Goal: Navigation & Orientation: Find specific page/section

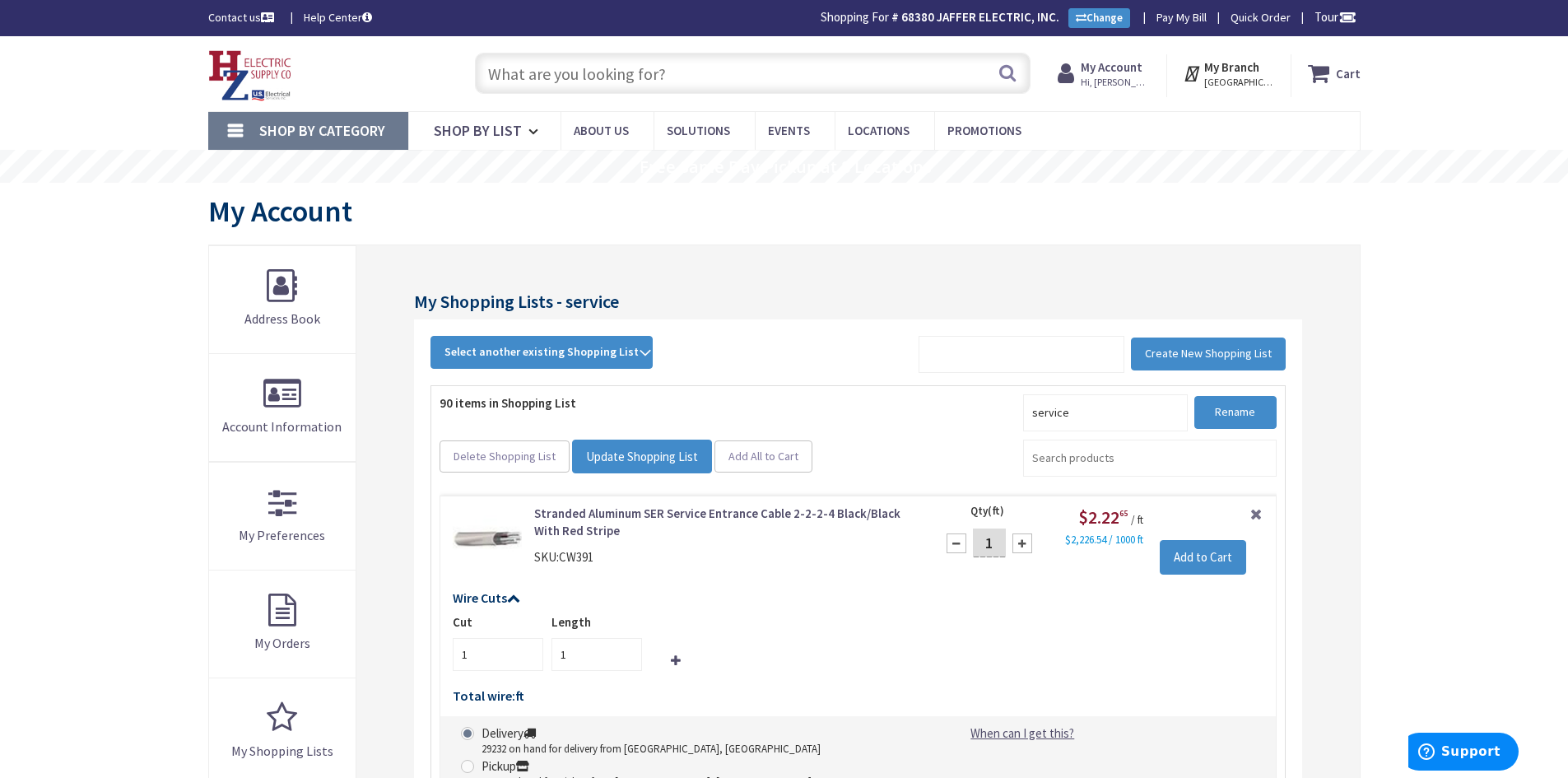
click at [1125, 69] on strong "My Account" at bounding box center [1111, 67] width 62 height 16
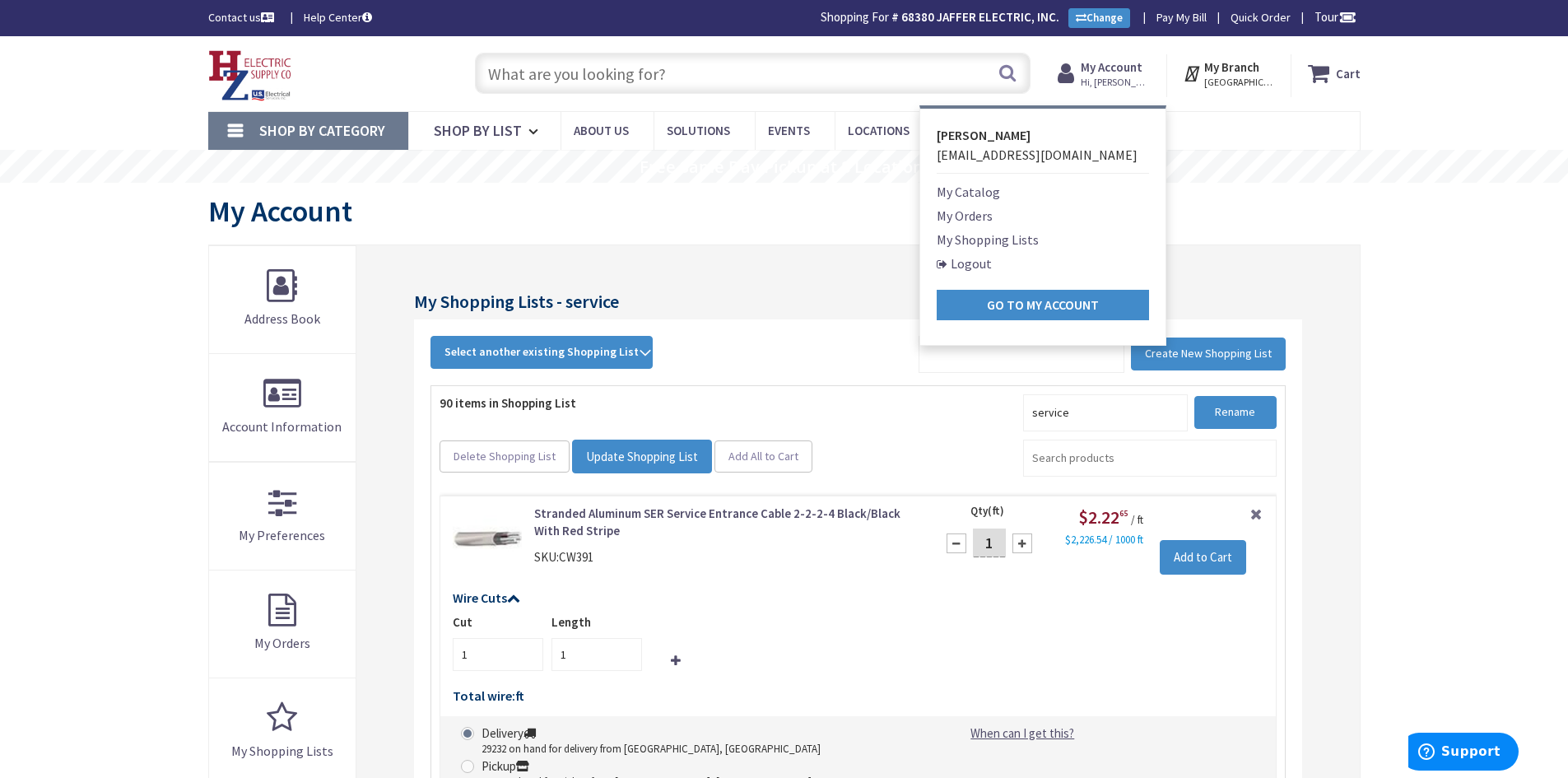
click at [1031, 240] on link "My Shopping Lists" at bounding box center [988, 239] width 102 height 20
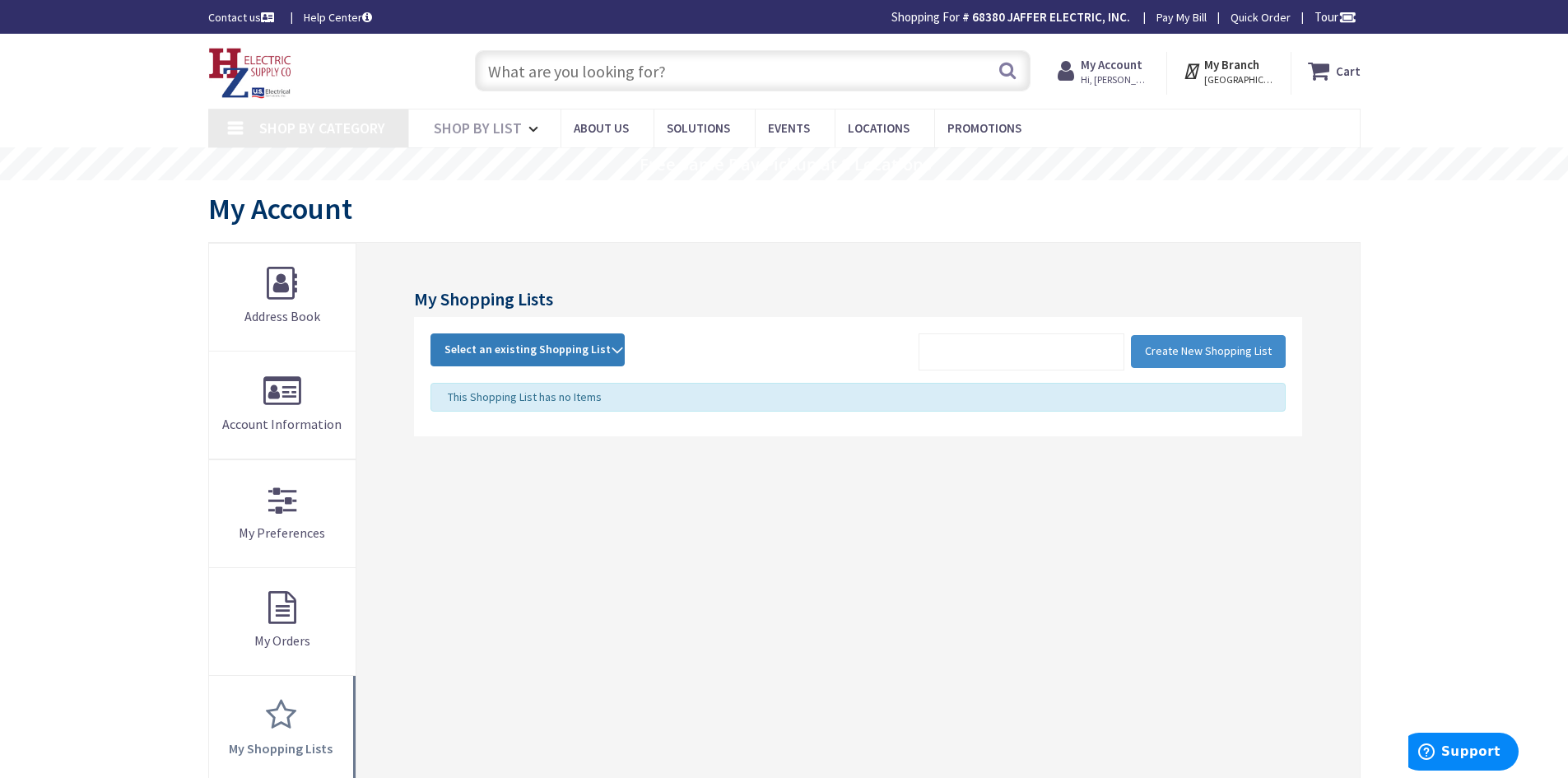
click at [591, 352] on strong "Select an existing Shopping List" at bounding box center [528, 350] width 166 height 20
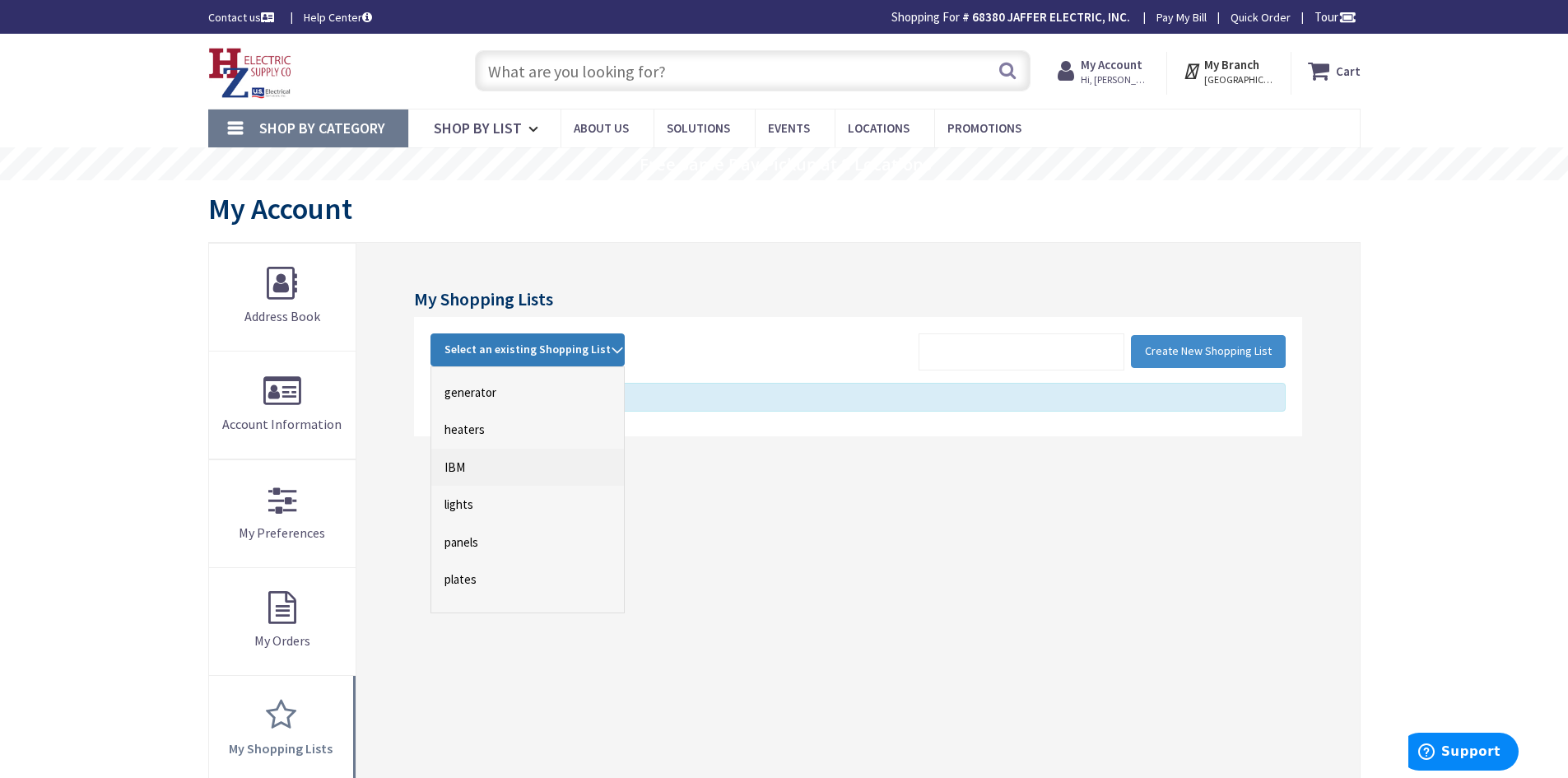
click at [453, 461] on link "IBM" at bounding box center [528, 468] width 193 height 37
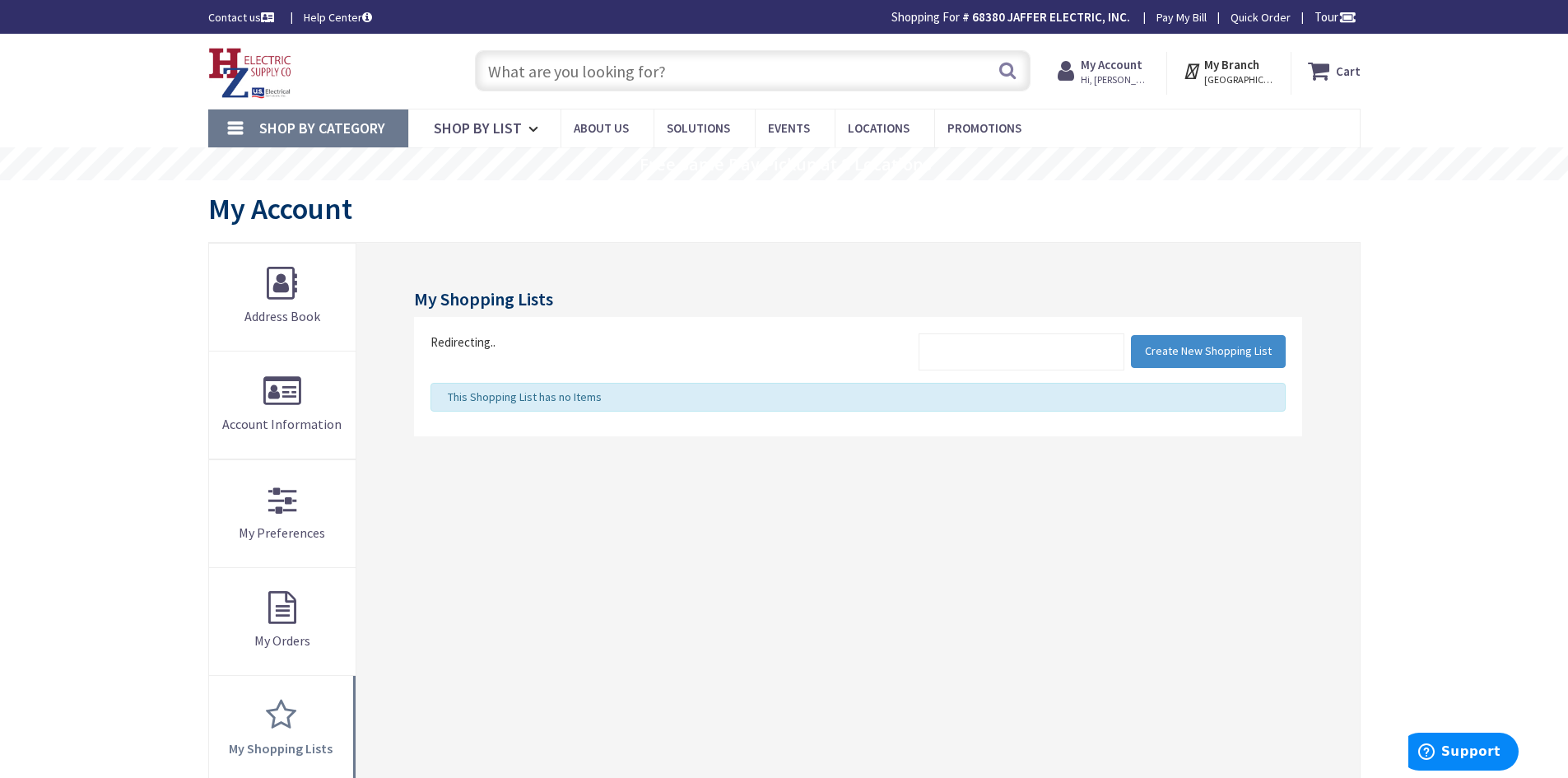
scroll to position [0, 0]
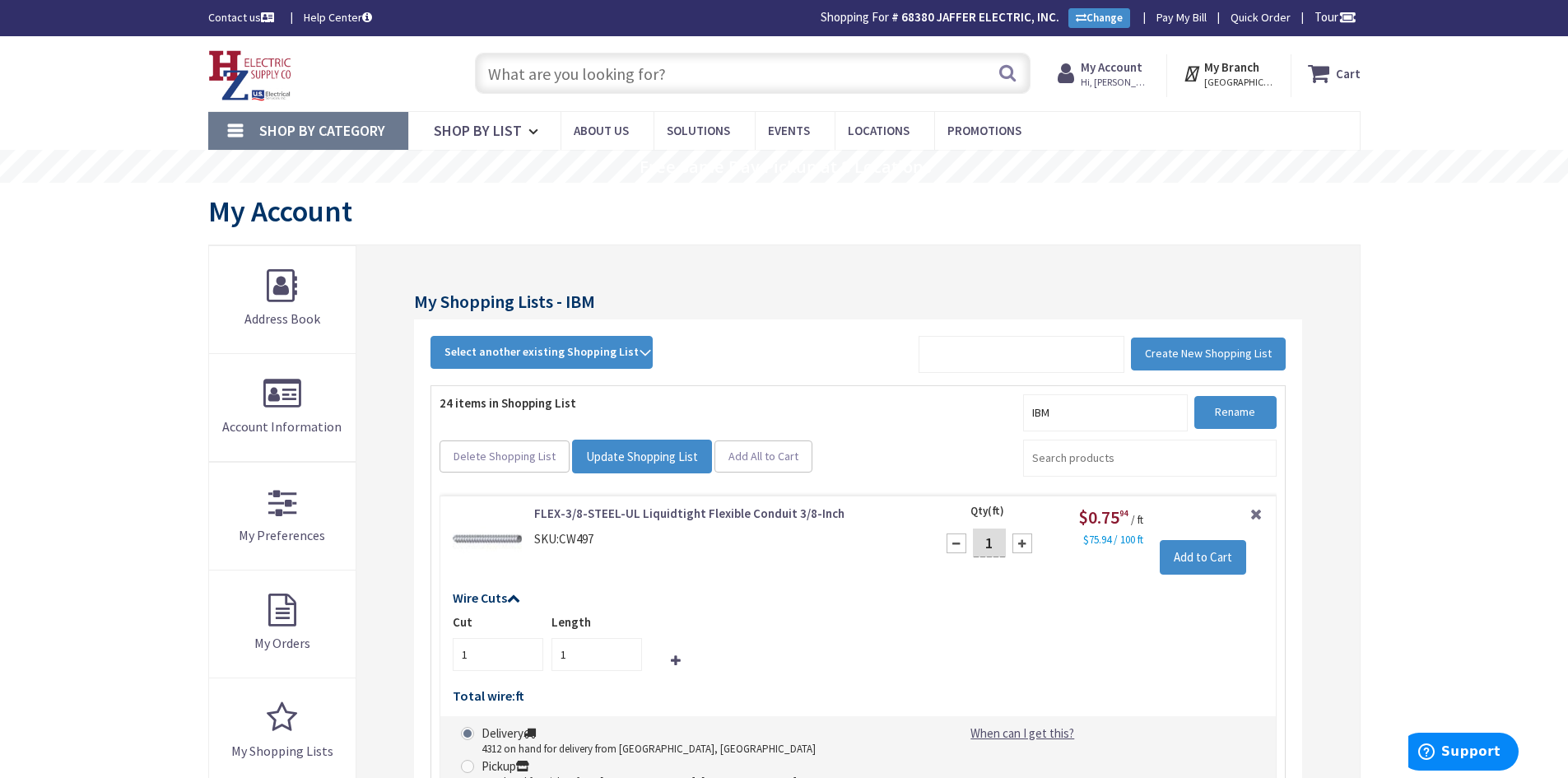
click at [556, 72] on input "text" at bounding box center [753, 74] width 556 height 41
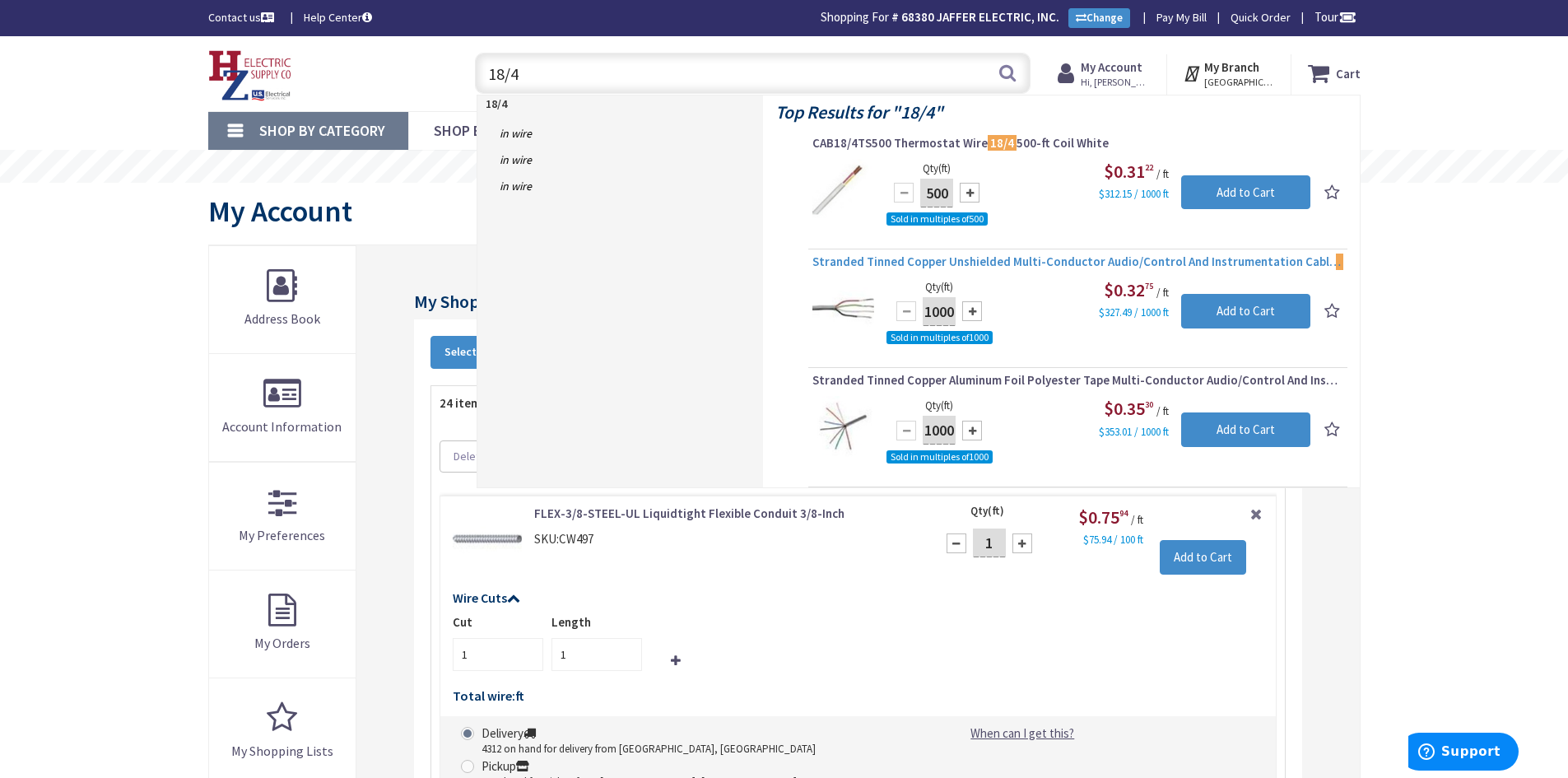
type input "18/4"
click at [1014, 261] on span "Stranded Tinned Copper Unshielded Multi-Conductor Audio/Control And Instrumenta…" at bounding box center [1079, 262] width 532 height 17
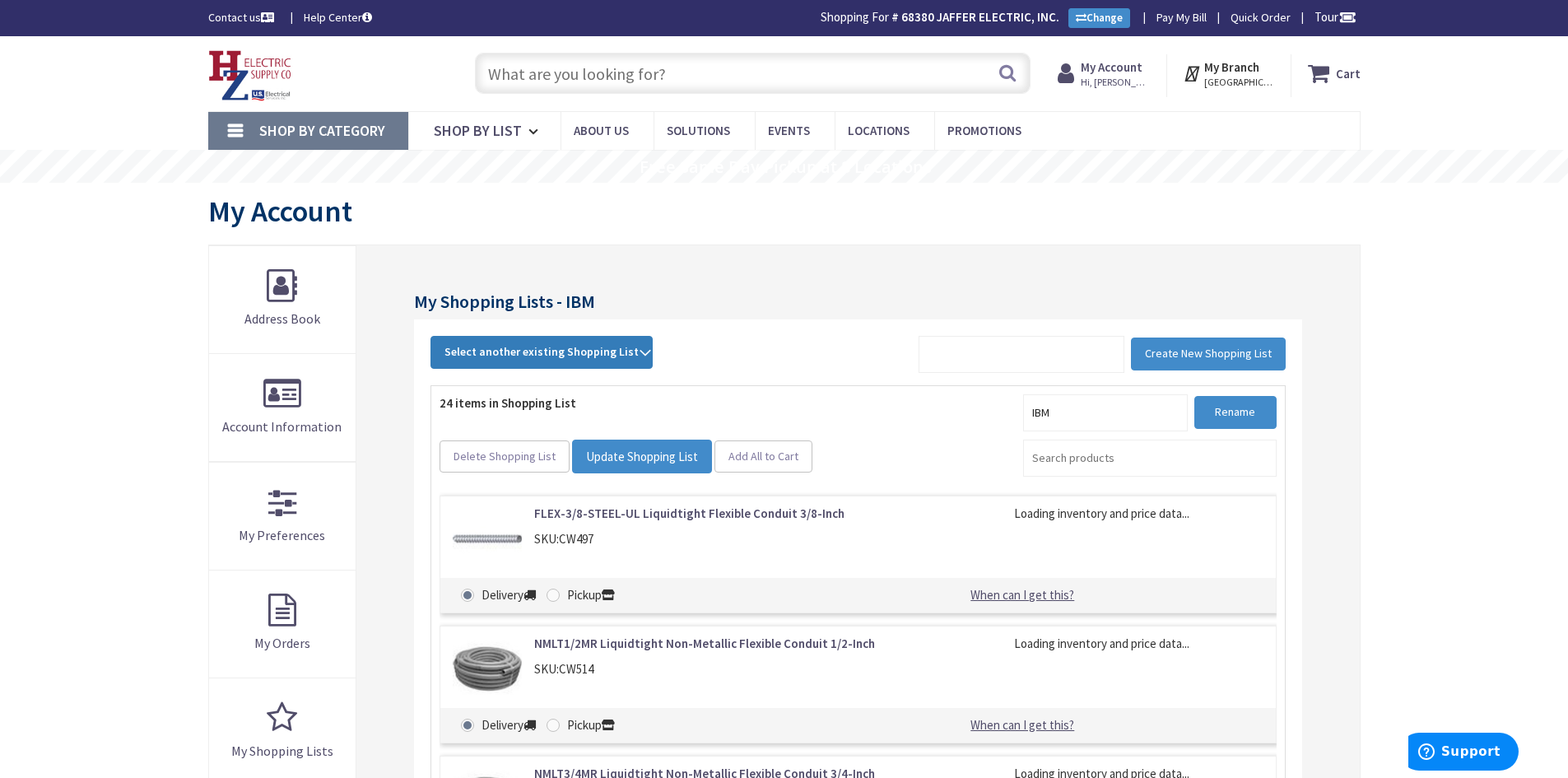
click at [567, 359] on strong "Select another existing Shopping List" at bounding box center [541, 353] width 194 height 20
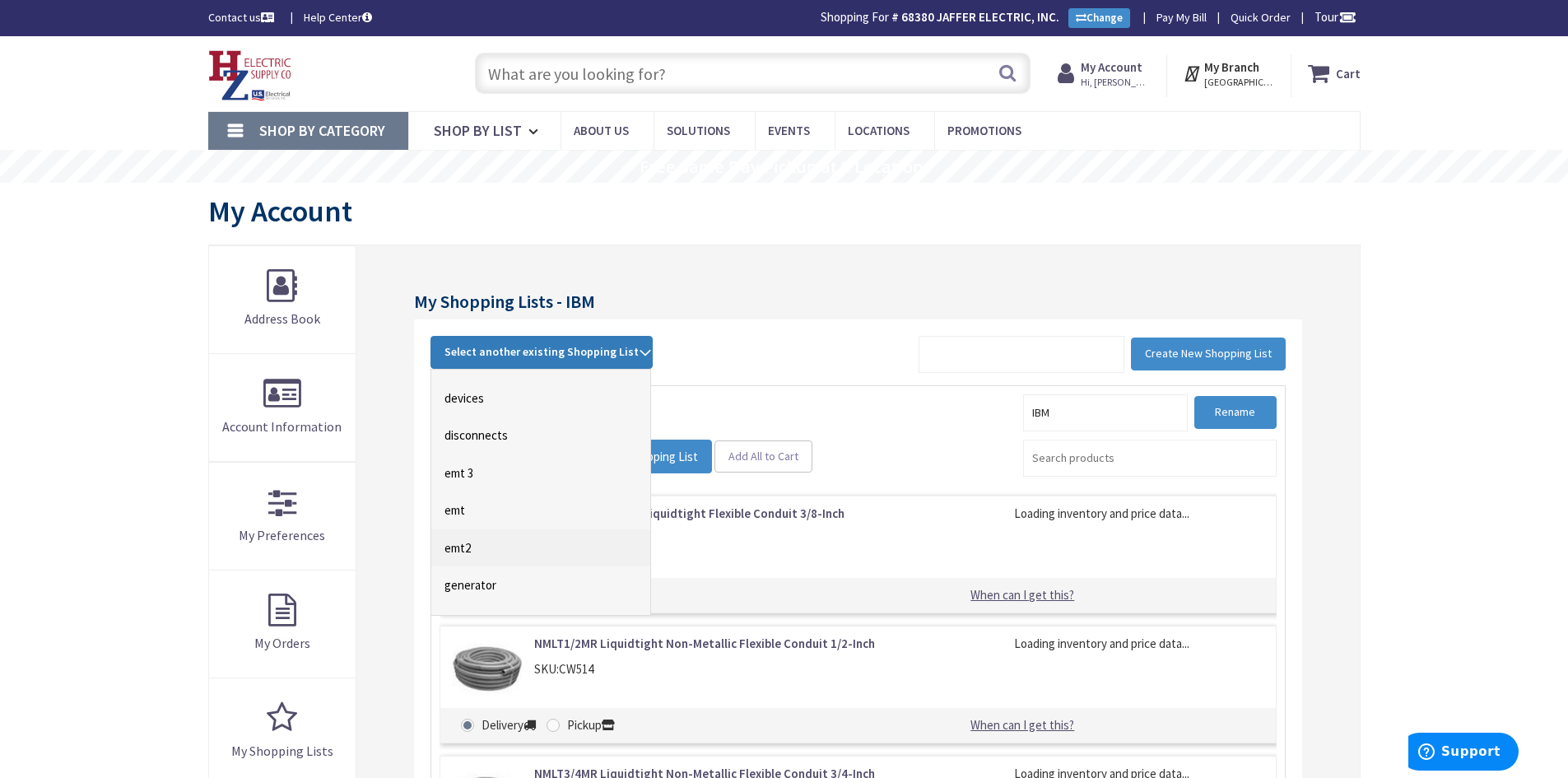
scroll to position [164, 0]
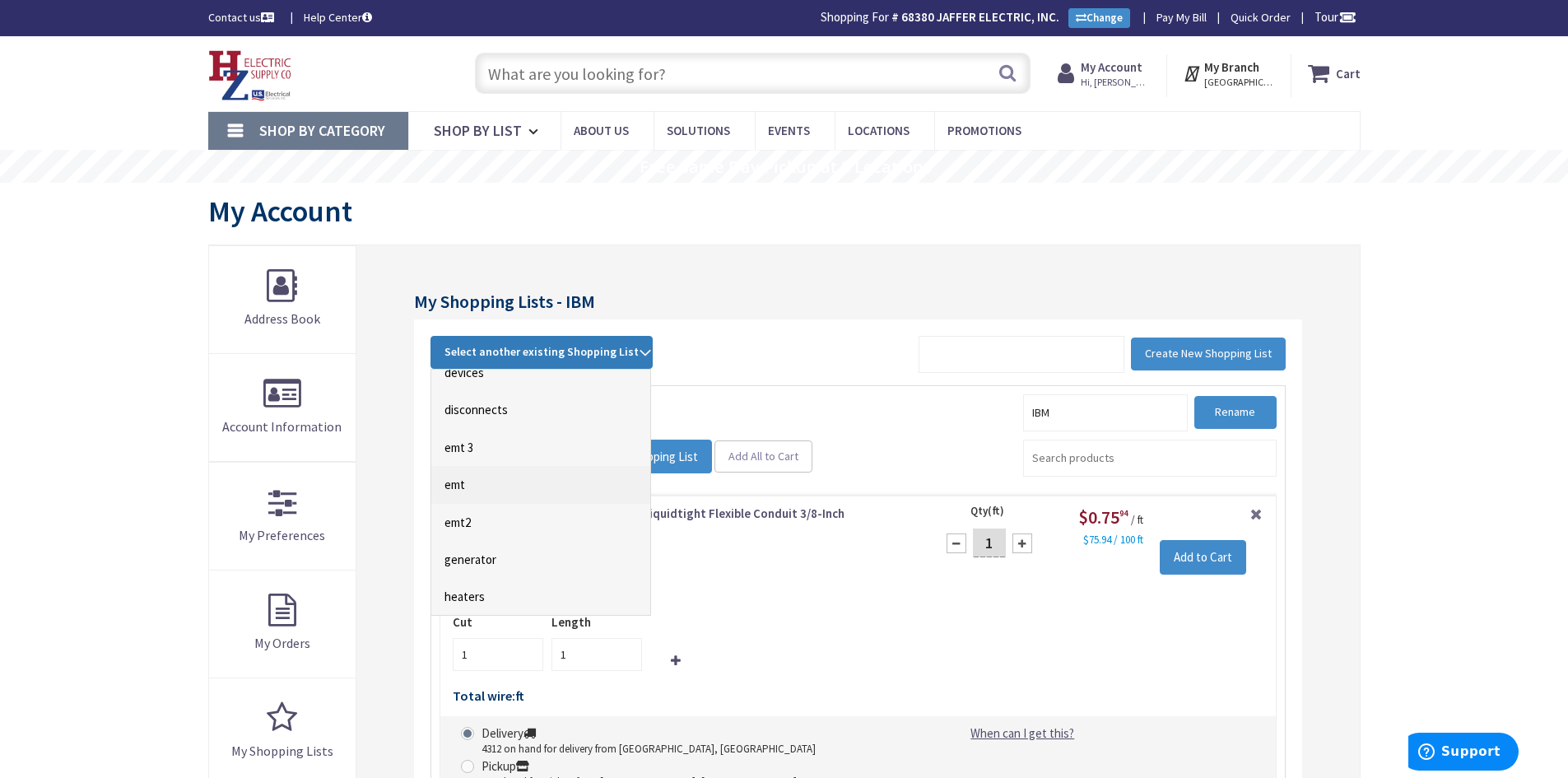
click at [458, 486] on link "emt" at bounding box center [540, 485] width 219 height 37
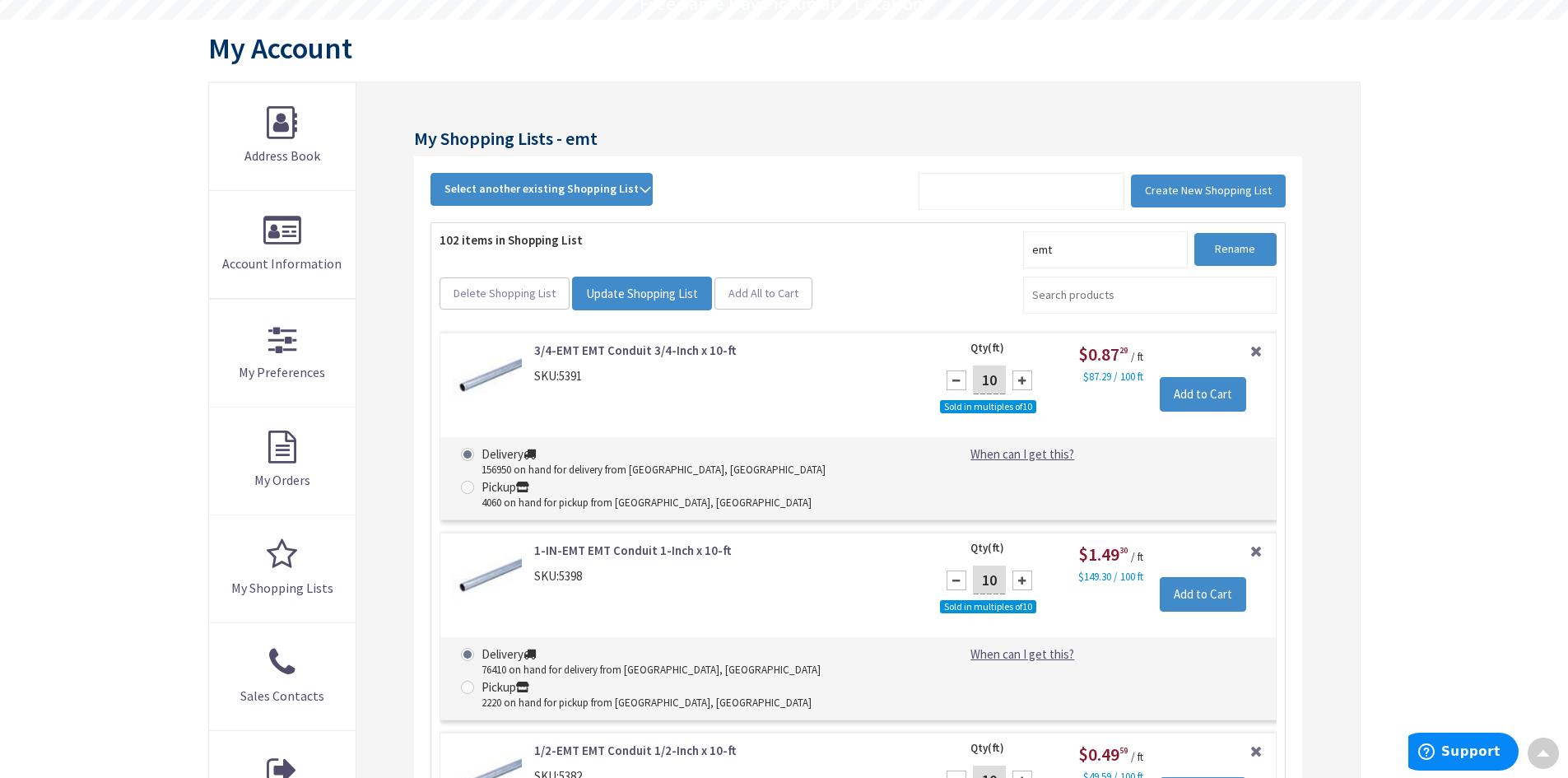
scroll to position [160, 0]
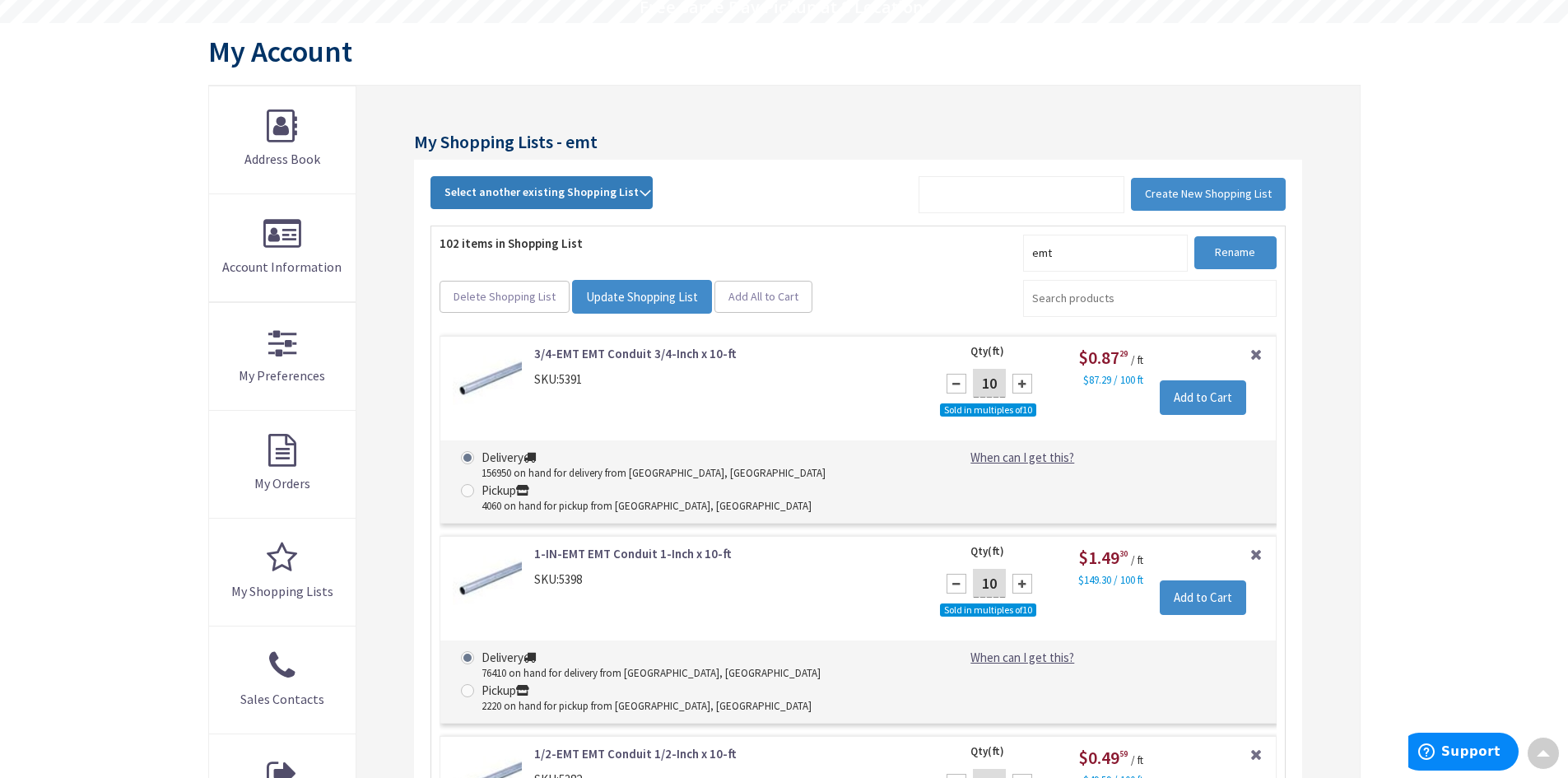
click at [556, 194] on span "Select another existing Shopping List" at bounding box center [541, 191] width 194 height 15
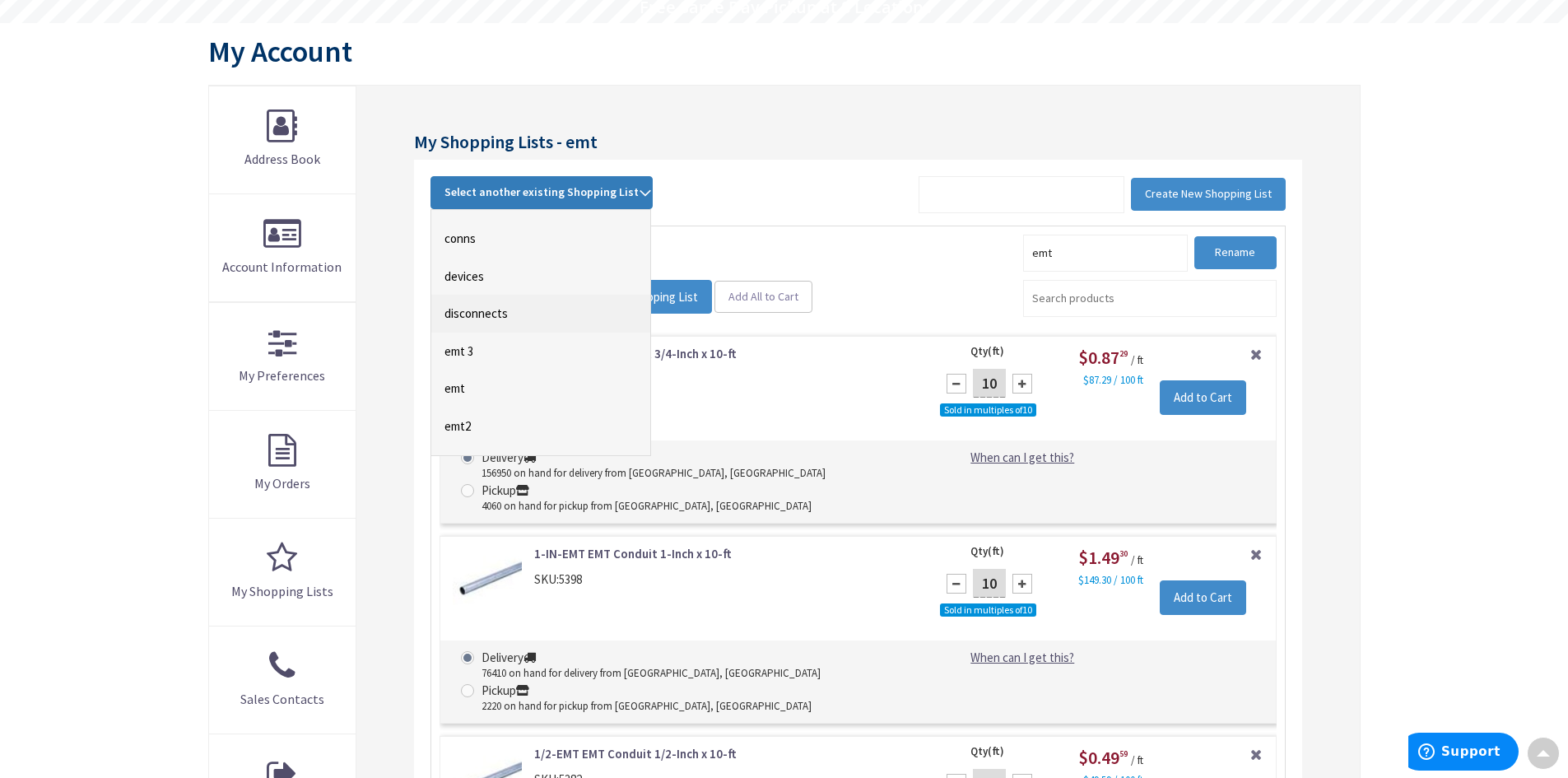
scroll to position [83, 0]
click at [461, 254] on link "conns" at bounding box center [540, 258] width 219 height 37
